Goal: Task Accomplishment & Management: Complete application form

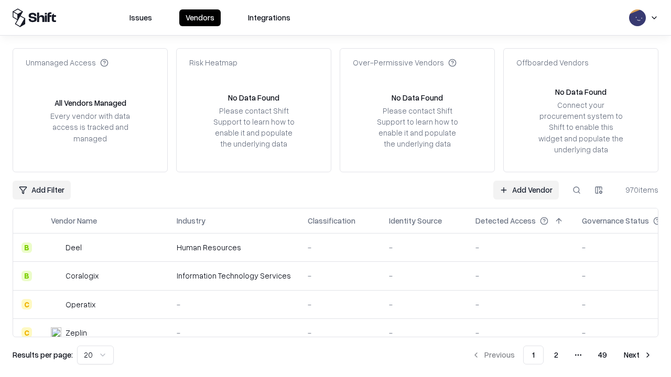
click at [525, 190] on link "Add Vendor" at bounding box center [525, 190] width 65 height 19
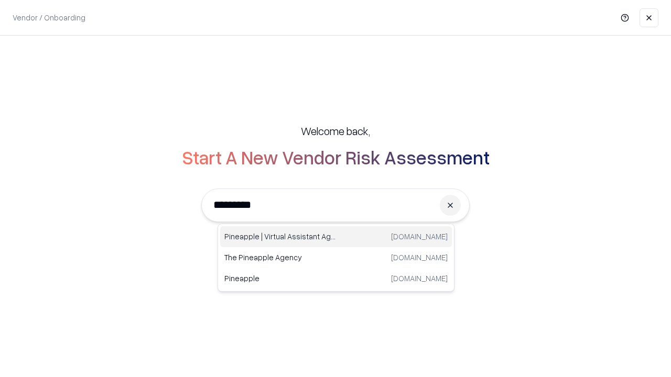
click at [336, 237] on div "Pineapple | Virtual Assistant Agency [DOMAIN_NAME]" at bounding box center [336, 236] width 232 height 21
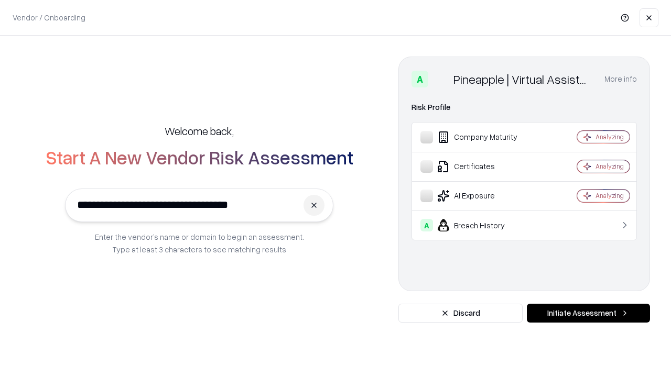
type input "**********"
click at [588, 313] on button "Initiate Assessment" at bounding box center [587, 313] width 123 height 19
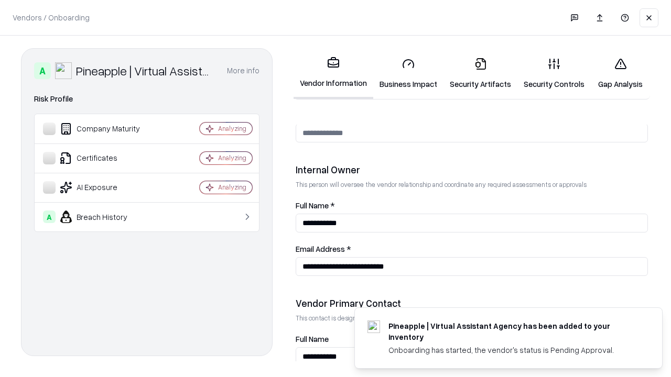
scroll to position [543, 0]
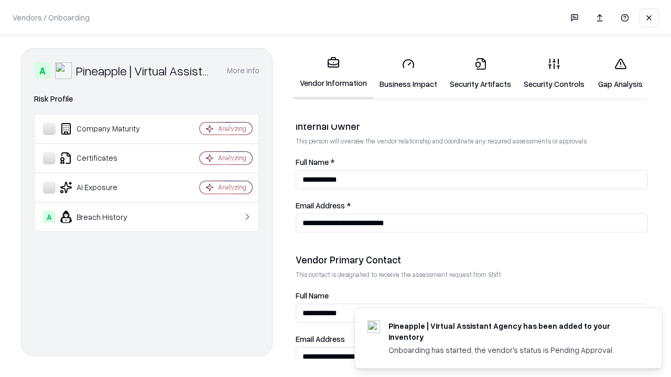
click at [480, 73] on link "Security Artifacts" at bounding box center [480, 73] width 74 height 49
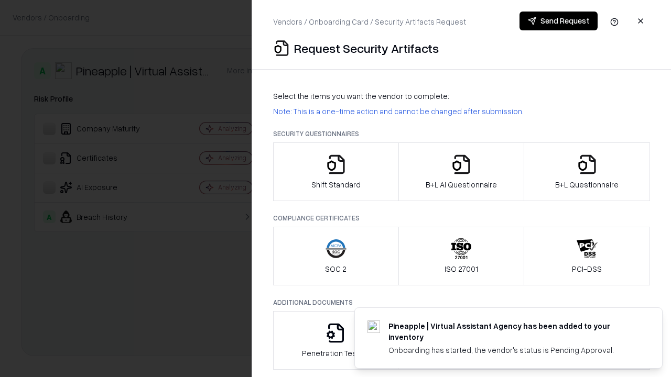
click at [586, 172] on icon "button" at bounding box center [586, 164] width 21 height 21
click at [460, 172] on icon "button" at bounding box center [460, 164] width 21 height 21
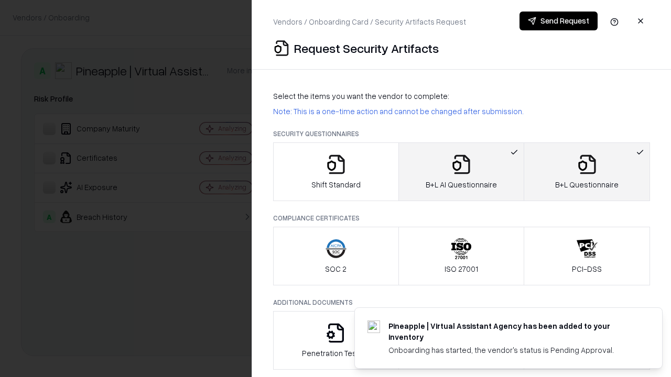
click at [558, 21] on button "Send Request" at bounding box center [558, 21] width 78 height 19
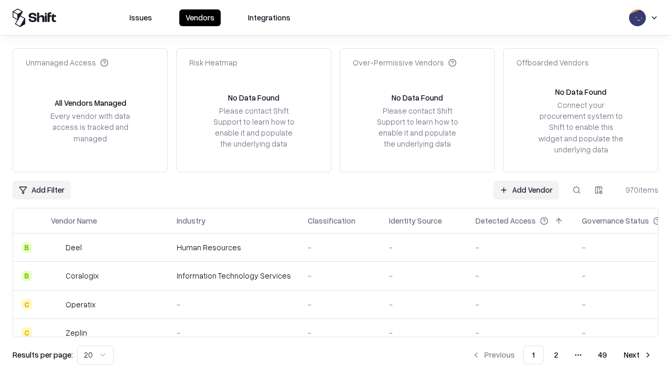
click at [576, 190] on button at bounding box center [576, 190] width 19 height 19
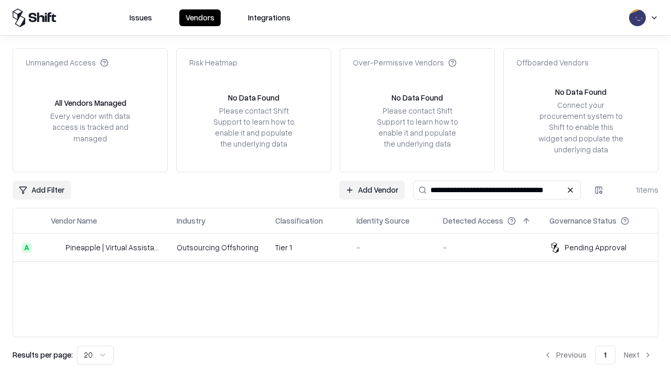
type input "**********"
click at [342, 247] on td "Tier 1" at bounding box center [307, 248] width 81 height 28
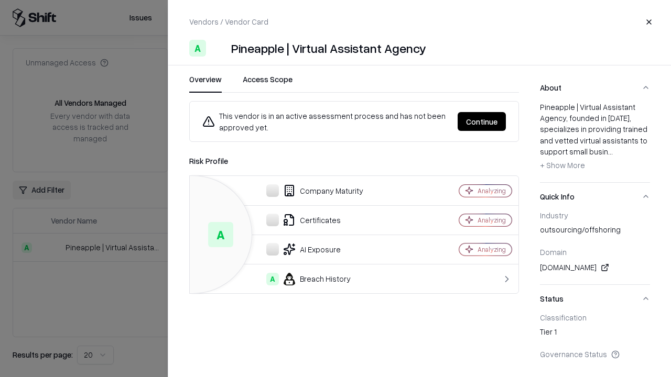
click at [481, 122] on button "Continue" at bounding box center [481, 121] width 48 height 19
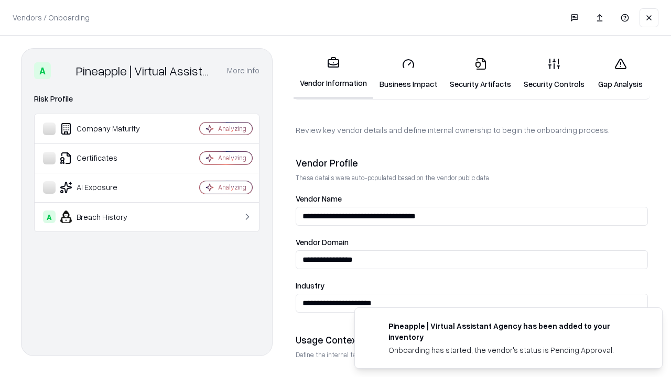
click at [480, 73] on link "Security Artifacts" at bounding box center [480, 73] width 74 height 49
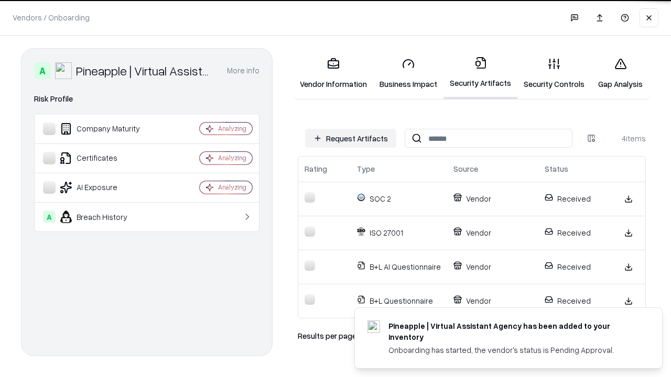
click at [620, 73] on link "Gap Analysis" at bounding box center [619, 73] width 59 height 49
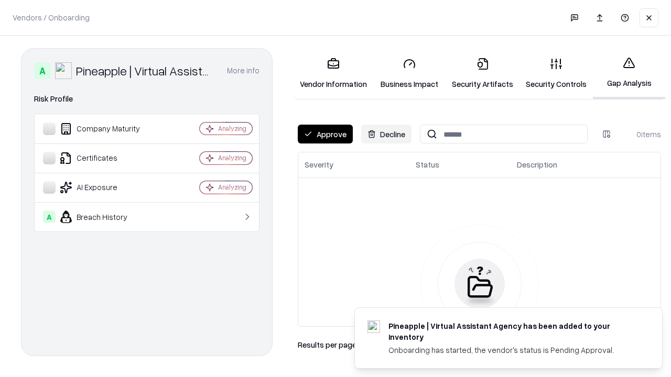
click at [325, 134] on button "Approve" at bounding box center [325, 134] width 55 height 19
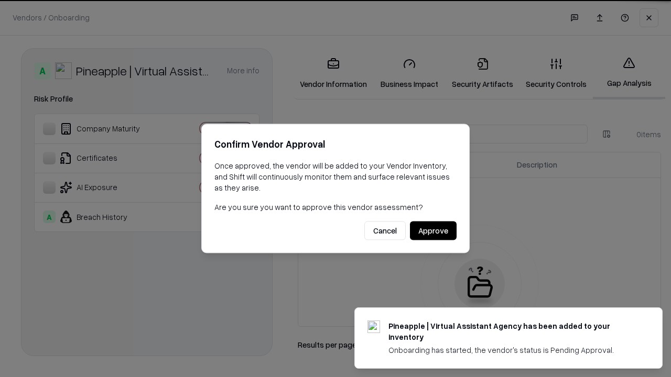
click at [433, 230] on button "Approve" at bounding box center [433, 231] width 47 height 19
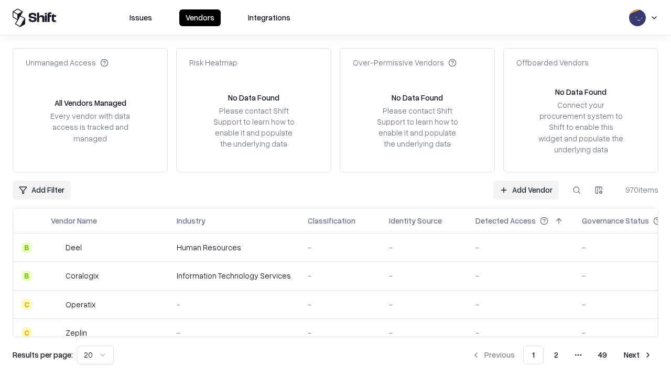
type input "**********"
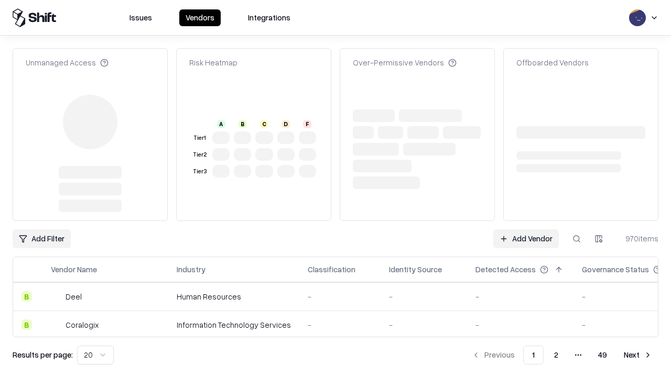
click at [525, 229] on link "Add Vendor" at bounding box center [525, 238] width 65 height 19
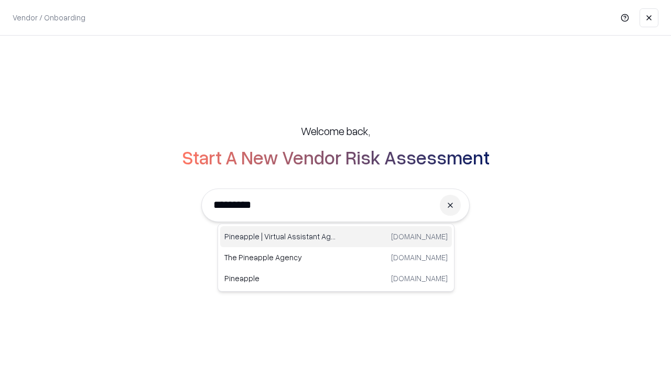
click at [336, 237] on div "Pineapple | Virtual Assistant Agency [DOMAIN_NAME]" at bounding box center [336, 236] width 232 height 21
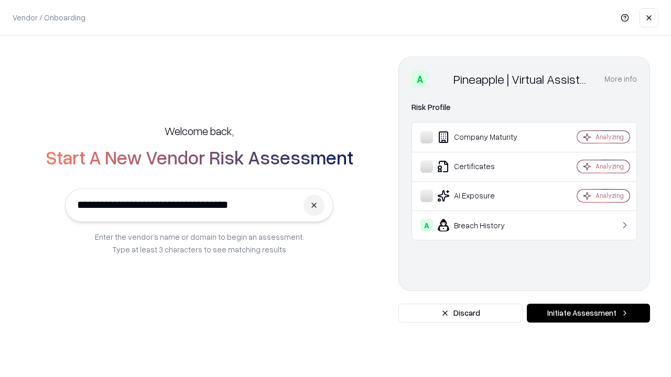
type input "**********"
click at [588, 313] on button "Initiate Assessment" at bounding box center [587, 313] width 123 height 19
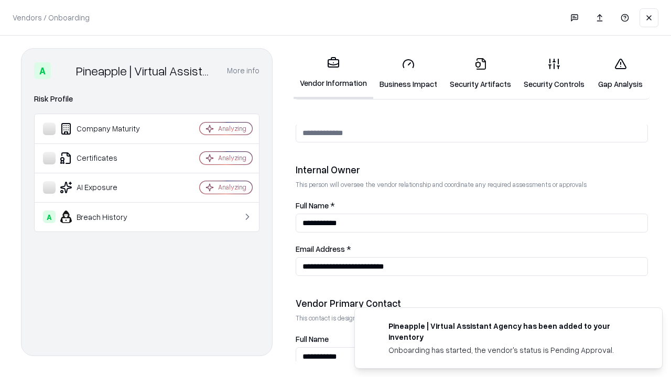
scroll to position [543, 0]
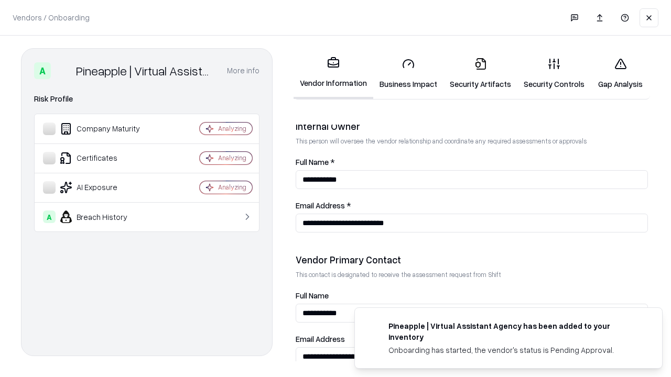
click at [620, 73] on link "Gap Analysis" at bounding box center [619, 73] width 59 height 49
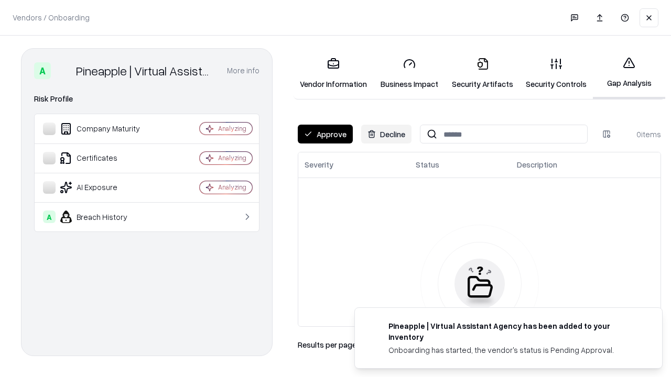
click at [325, 134] on button "Approve" at bounding box center [325, 134] width 55 height 19
